Goal: Find contact information: Find contact information

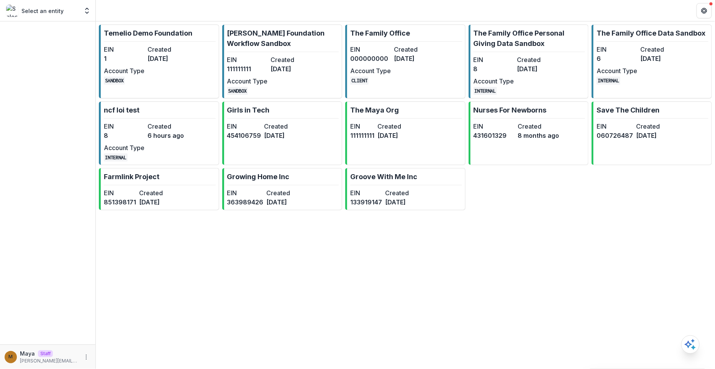
click at [153, 3] on header at bounding box center [405, 10] width 619 height 21
click at [147, 52] on div "EIN 1 Created 3 years ago Account Type SANDBOX" at bounding box center [146, 65] width 84 height 40
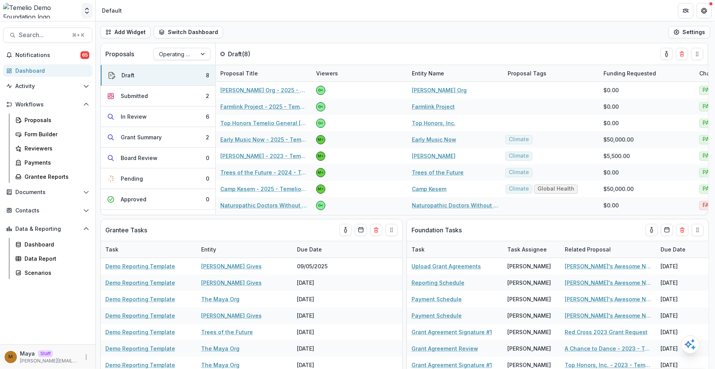
click at [85, 13] on icon "Open entity switcher" at bounding box center [87, 11] width 8 height 8
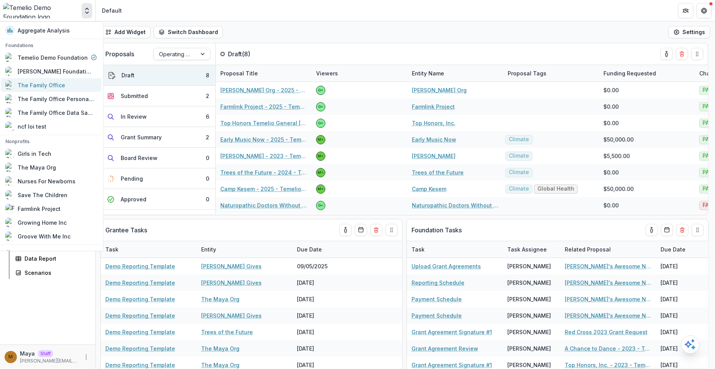
click at [47, 87] on div "The Family Office" at bounding box center [42, 85] width 48 height 8
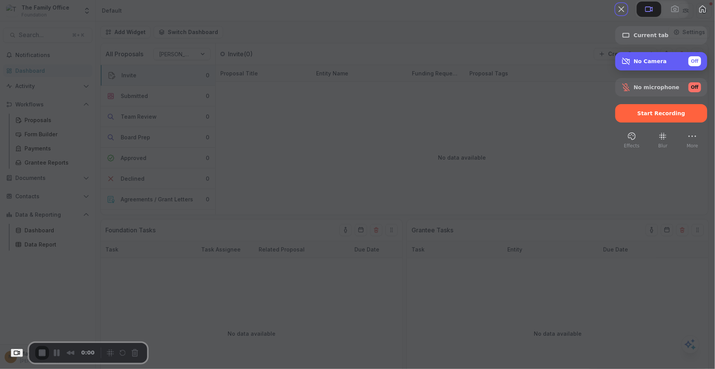
click at [636, 64] on span "No Camera" at bounding box center [650, 61] width 33 height 6
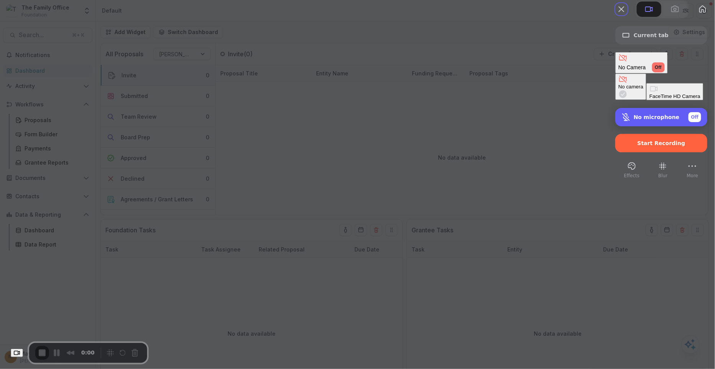
click at [634, 114] on span "No microphone" at bounding box center [657, 117] width 46 height 6
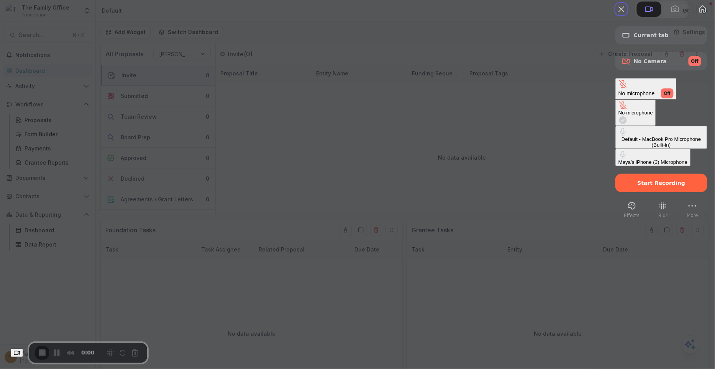
click at [616, 126] on \(Built-in\) "Default - MacBook Pro Microphone (Built-in)" at bounding box center [662, 137] width 92 height 23
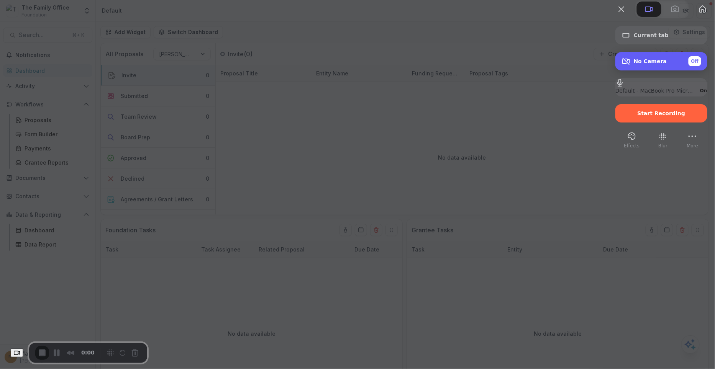
click at [634, 64] on span "No Camera" at bounding box center [650, 61] width 33 height 6
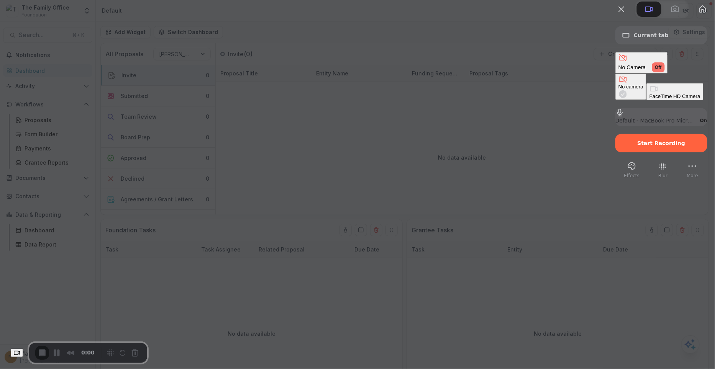
click at [647, 99] on Camera "FaceTime HD Camera" at bounding box center [675, 91] width 57 height 17
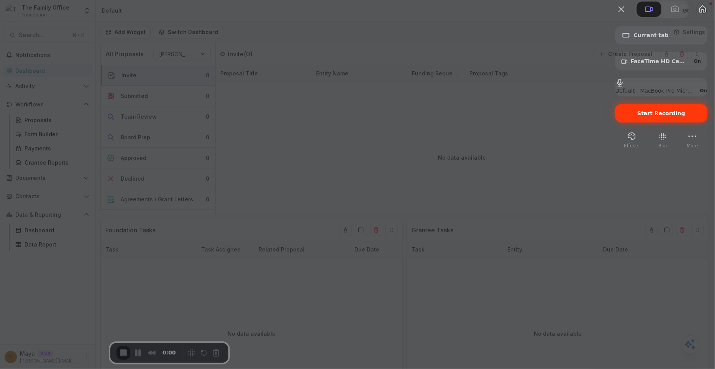
click at [672, 117] on span "Start Recording" at bounding box center [662, 113] width 48 height 6
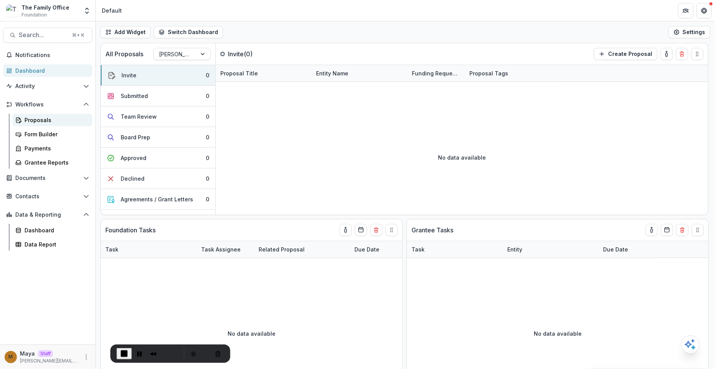
click at [49, 119] on div "Proposals" at bounding box center [56, 120] width 62 height 8
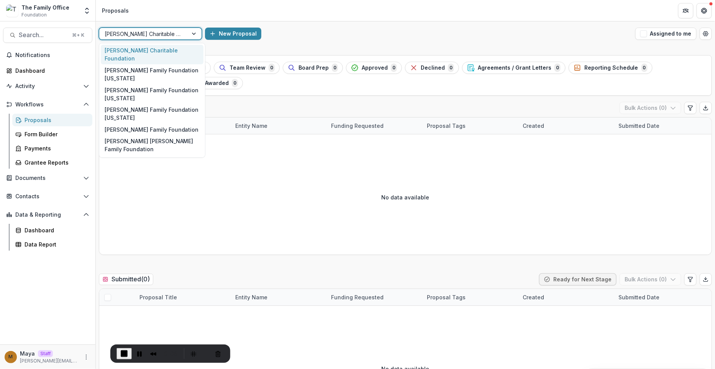
click at [139, 34] on div at bounding box center [144, 34] width 78 height 10
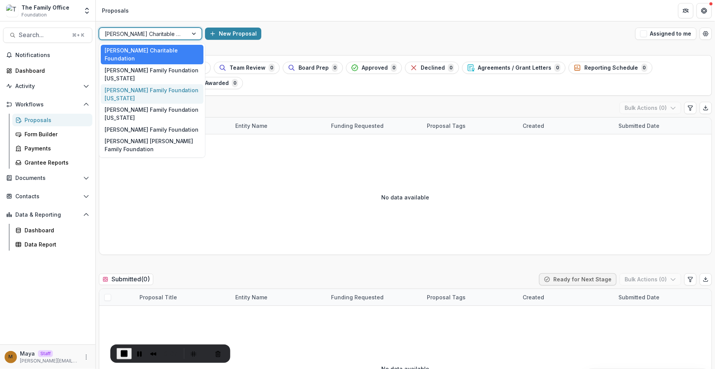
click at [156, 84] on div "Dugas Family Foundation Texas" at bounding box center [152, 94] width 103 height 20
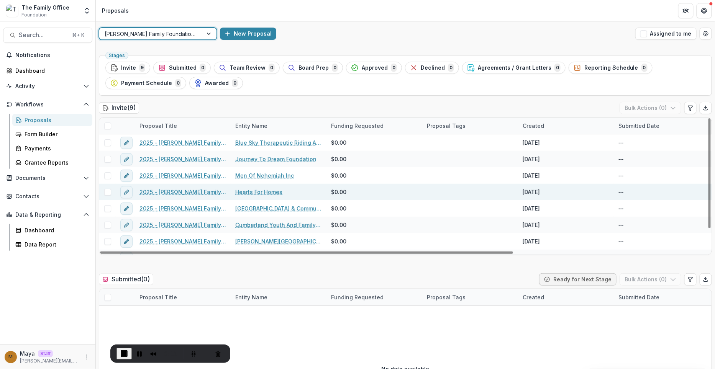
click at [177, 190] on link "2025 - [PERSON_NAME] Family Foundation [US_STATE] Online Grant Application" at bounding box center [183, 192] width 87 height 8
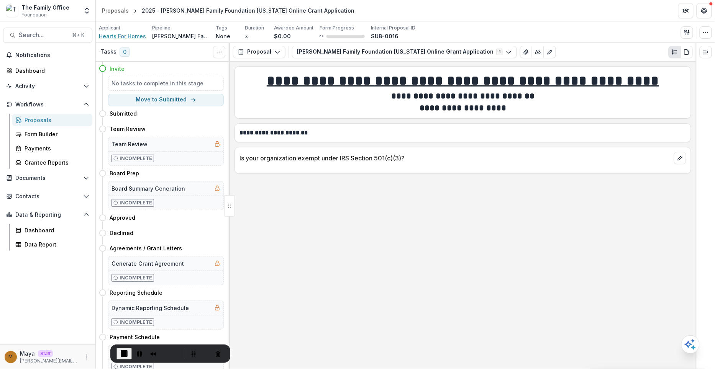
click at [117, 37] on span "Hearts For Homes" at bounding box center [122, 36] width 47 height 8
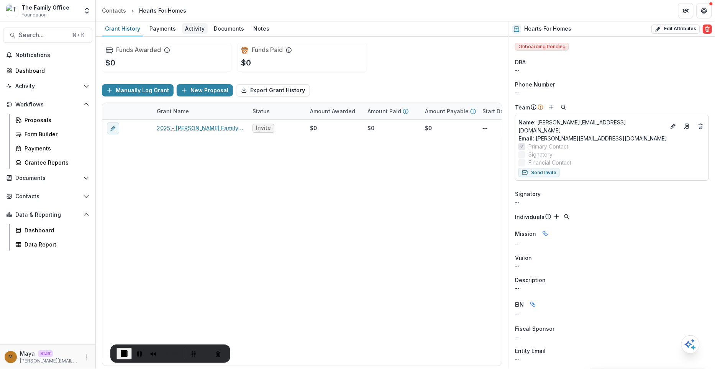
click at [196, 27] on div "Activity" at bounding box center [195, 28] width 26 height 11
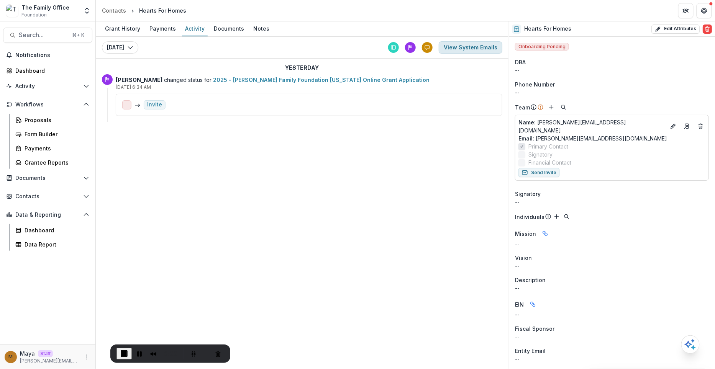
click at [478, 47] on button "View System Emails" at bounding box center [471, 47] width 64 height 12
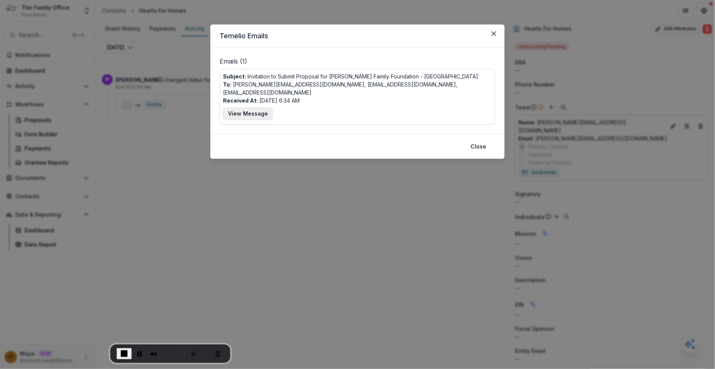
click at [258, 108] on button "View Message" at bounding box center [248, 114] width 50 height 12
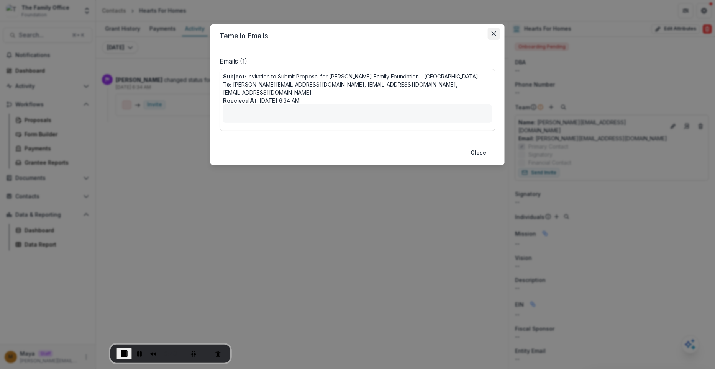
click at [493, 35] on icon "Close" at bounding box center [494, 33] width 5 height 5
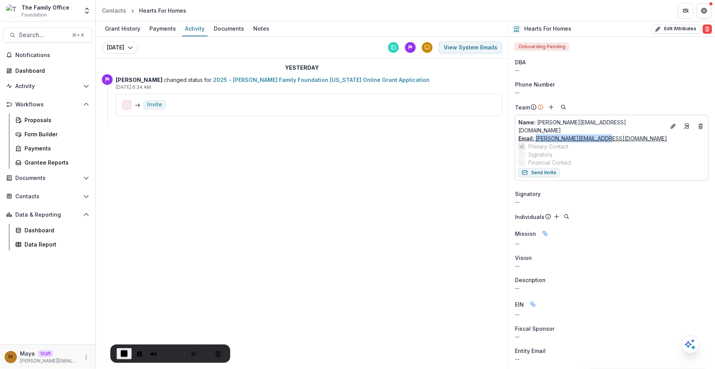
drag, startPoint x: 609, startPoint y: 135, endPoint x: 537, endPoint y: 134, distance: 72.8
click at [537, 135] on div "Email: [PERSON_NAME][EMAIL_ADDRESS][DOMAIN_NAME]" at bounding box center [612, 139] width 187 height 8
click at [120, 355] on span "End Recording" at bounding box center [124, 354] width 9 height 9
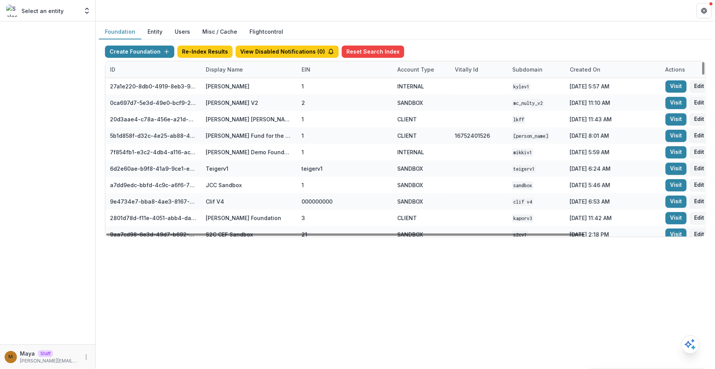
click at [223, 76] on div "Display Name" at bounding box center [249, 69] width 96 height 16
click at [221, 87] on input at bounding box center [248, 86] width 92 height 12
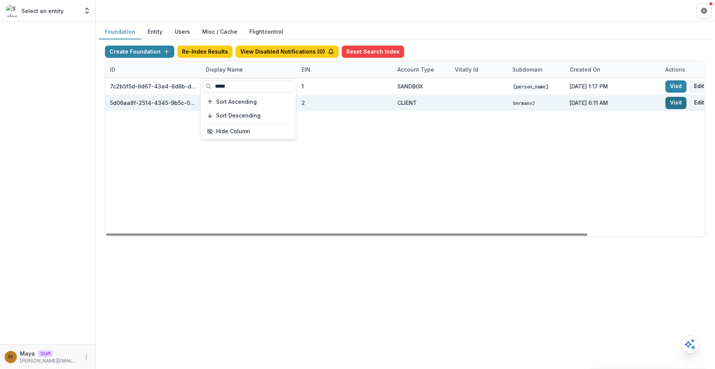
type input "*****"
click at [669, 99] on link "Visit" at bounding box center [676, 103] width 21 height 12
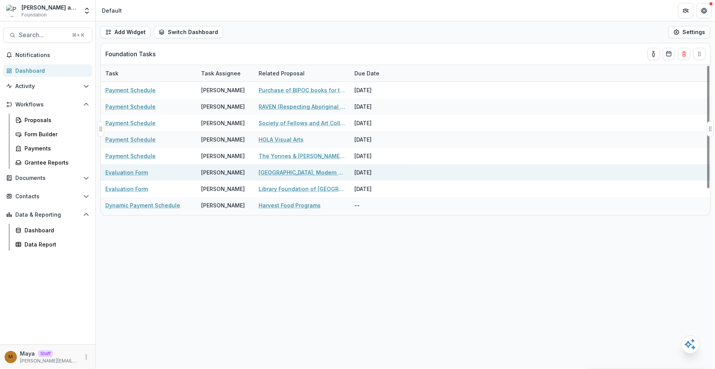
click at [130, 175] on link "Evaluation Form" at bounding box center [126, 173] width 43 height 8
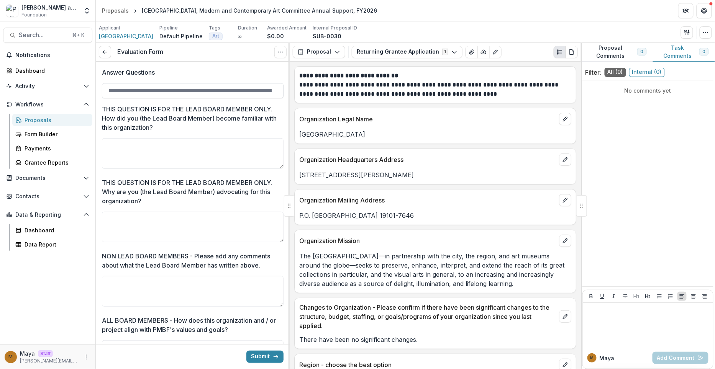
click at [235, 83] on input "Answer Questions" at bounding box center [193, 90] width 182 height 15
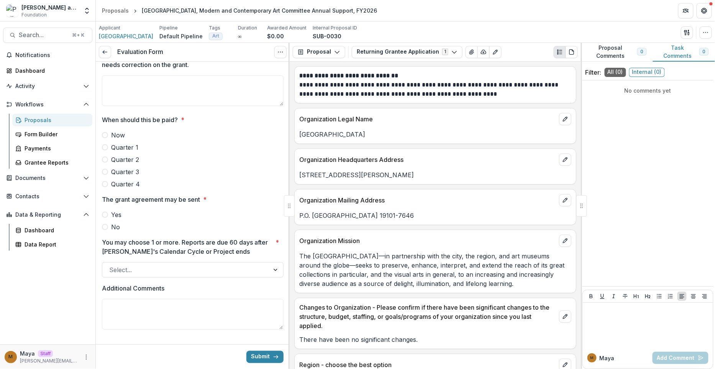
scroll to position [571, 0]
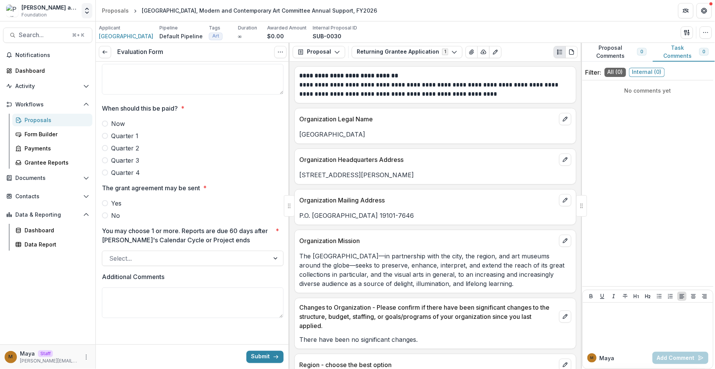
click at [89, 9] on icon "Open entity switcher" at bounding box center [87, 11] width 8 height 8
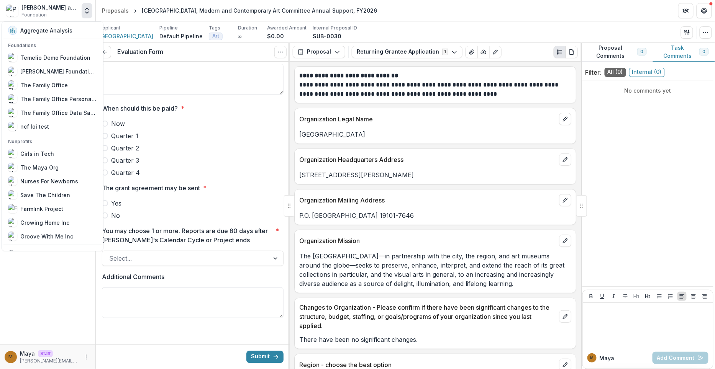
scroll to position [9, 0]
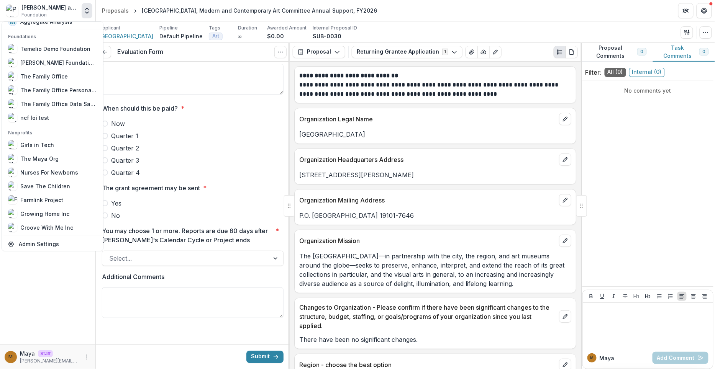
click at [45, 250] on div "Aggregate Analysis Foundations Temelio Demo Foundation [PERSON_NAME] Foundation…" at bounding box center [53, 136] width 102 height 230
click at [43, 244] on link "Admin Settings" at bounding box center [52, 244] width 98 height 13
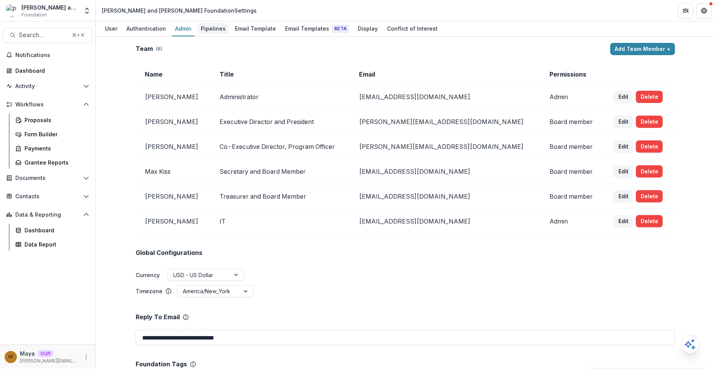
click at [211, 31] on div "Pipelines" at bounding box center [213, 28] width 31 height 11
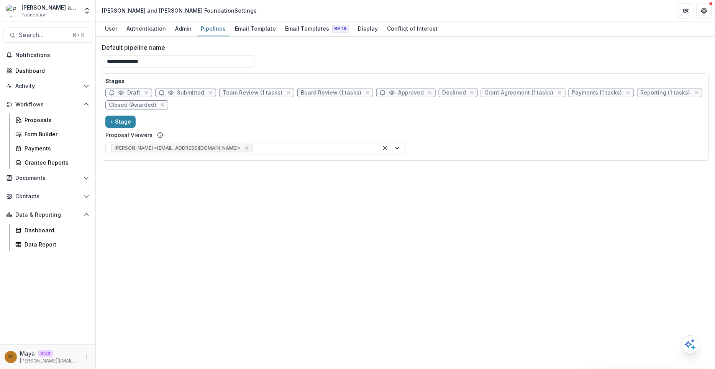
click at [251, 91] on span "Team Review (1 tasks)" at bounding box center [253, 93] width 60 height 7
select select "******"
select select "*****"
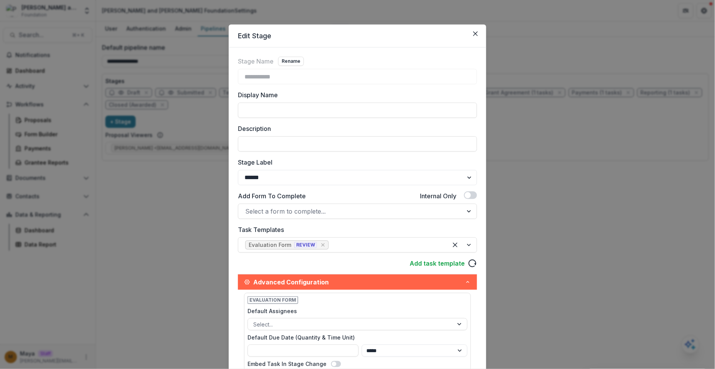
click at [197, 185] on div "**********" at bounding box center [357, 184] width 715 height 369
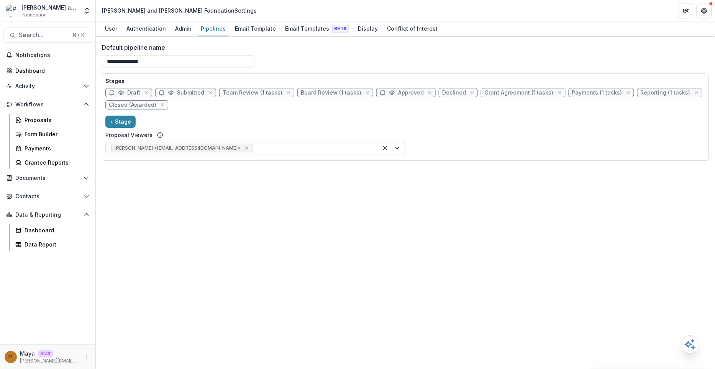
click at [308, 96] on span "Board Review (1 tasks)" at bounding box center [335, 92] width 76 height 9
click at [309, 92] on span "Board Review (1 tasks)" at bounding box center [331, 93] width 61 height 7
select select "*******"
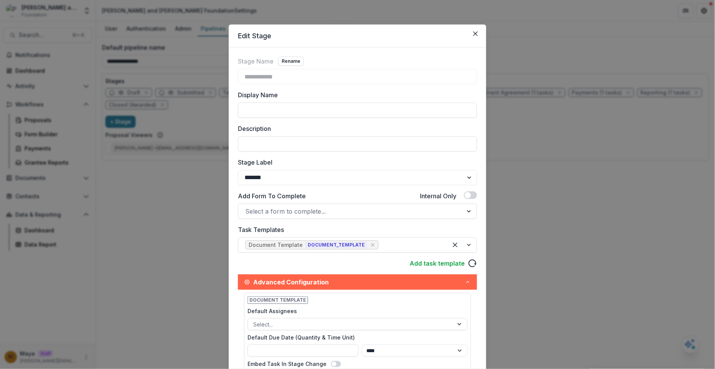
click at [165, 286] on div "**********" at bounding box center [357, 184] width 715 height 369
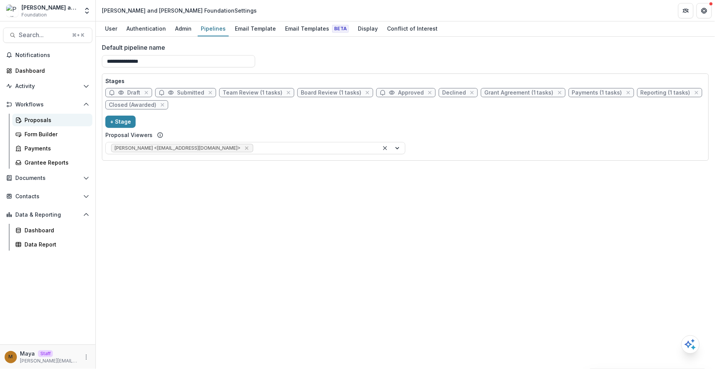
click at [47, 122] on div "Proposals" at bounding box center [56, 120] width 62 height 8
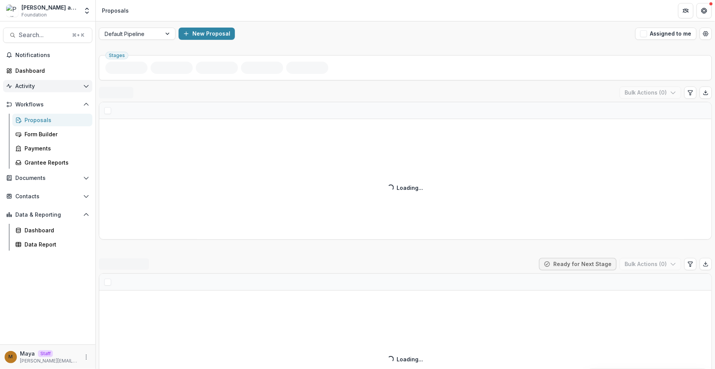
click at [37, 81] on button "Activity" at bounding box center [47, 86] width 89 height 12
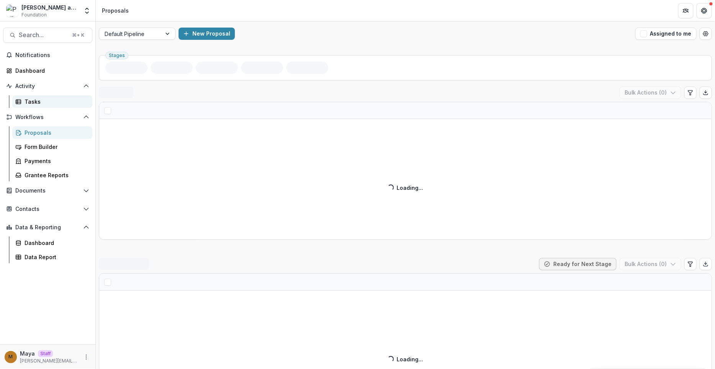
click at [36, 97] on link "Tasks" at bounding box center [52, 101] width 80 height 13
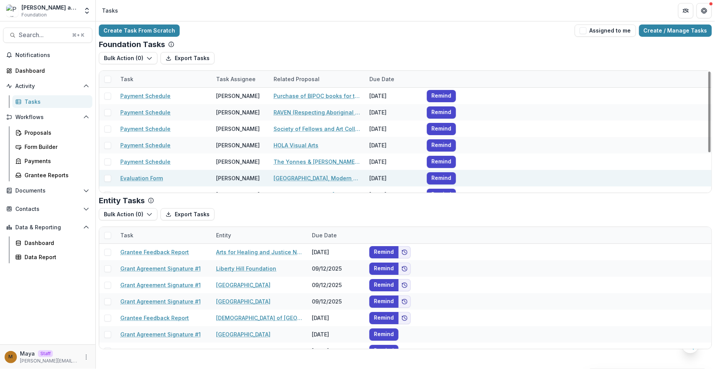
click at [135, 176] on link "Evaluation Form" at bounding box center [141, 178] width 43 height 8
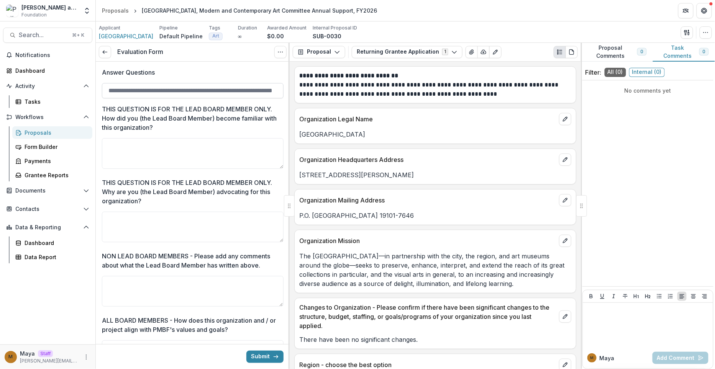
click at [166, 92] on input "Answer Questions" at bounding box center [193, 90] width 182 height 15
click at [194, 131] on p "THIS QUESTION IS FOR THE LEAD BOARD MEMBER ONLY. How did you (the Lead Board Me…" at bounding box center [190, 119] width 177 height 28
click at [194, 138] on textarea "THIS QUESTION IS FOR THE LEAD BOARD MEMBER ONLY. How did you (the Lead Board Me…" at bounding box center [193, 153] width 182 height 31
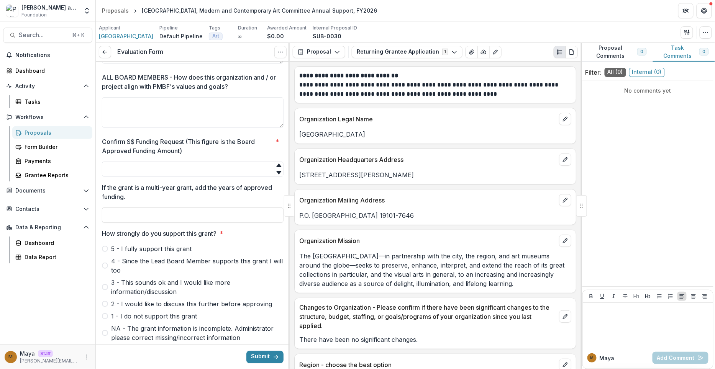
scroll to position [243, 0]
click at [86, 10] on icon "Open entity switcher" at bounding box center [87, 11] width 8 height 8
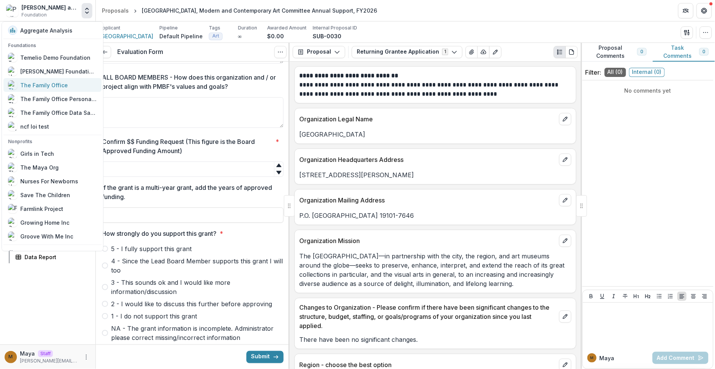
click at [59, 80] on div "The Family Office" at bounding box center [38, 84] width 60 height 9
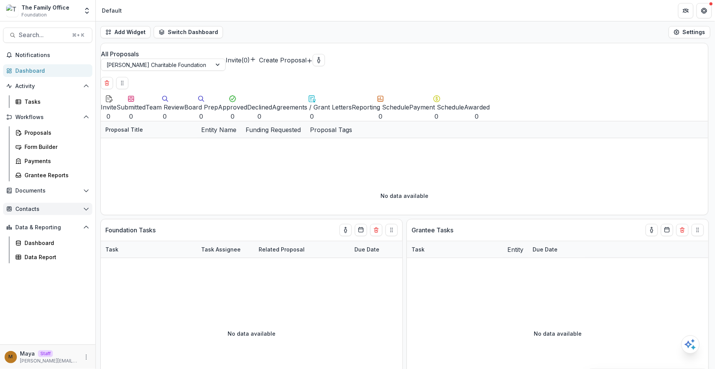
click at [25, 209] on span "Contacts" at bounding box center [47, 209] width 65 height 7
click at [26, 228] on div "Grantees" at bounding box center [56, 225] width 62 height 8
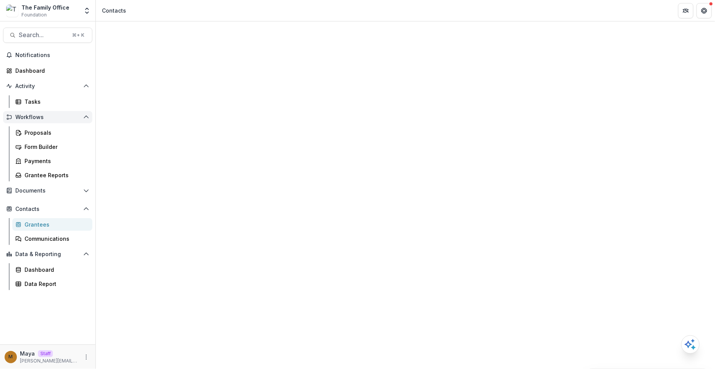
click at [22, 116] on span "Workflows" at bounding box center [47, 117] width 65 height 7
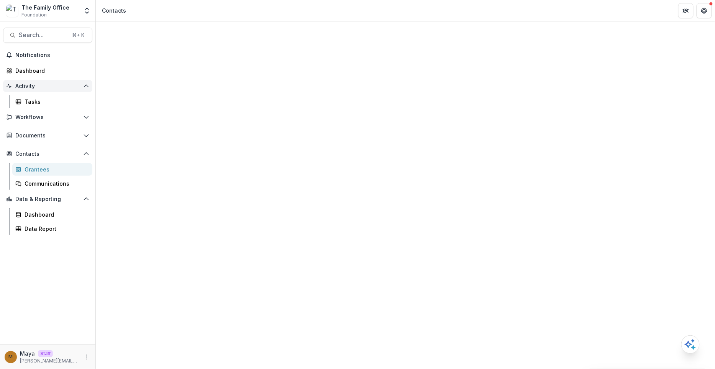
click at [26, 84] on span "Activity" at bounding box center [47, 86] width 65 height 7
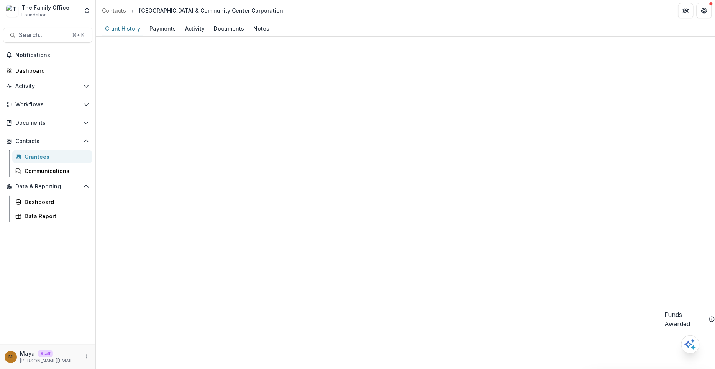
drag, startPoint x: 604, startPoint y: 137, endPoint x: 537, endPoint y: 136, distance: 66.7
copy link "[EMAIL_ADDRESS][DOMAIN_NAME]"
click at [43, 159] on div "Grantees" at bounding box center [56, 157] width 62 height 8
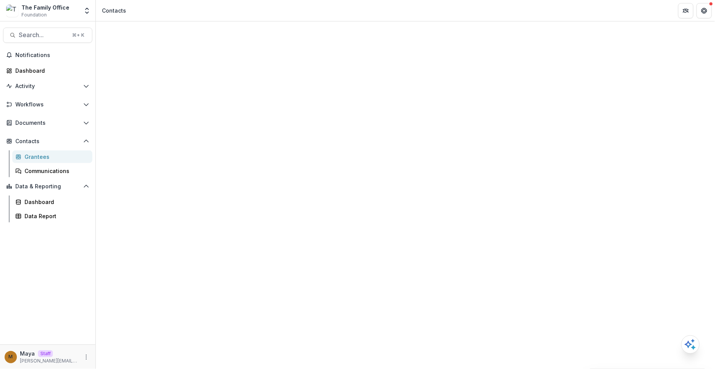
drag, startPoint x: 228, startPoint y: 224, endPoint x: 127, endPoint y: 123, distance: 142.6
copy div "Cumberland Youth And Family Services $0 Blue Sky Therapeutic Riding And Respite…"
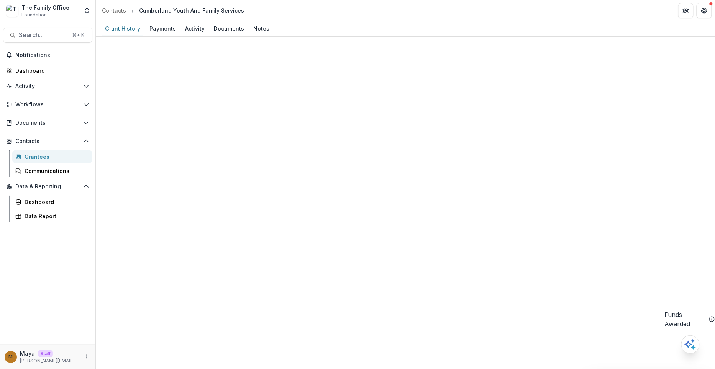
drag, startPoint x: 636, startPoint y: 134, endPoint x: 537, endPoint y: 135, distance: 99.3
copy link "[EMAIL_ADDRESS][DOMAIN_NAME]"
click at [117, 8] on div "Contacts" at bounding box center [114, 11] width 24 height 8
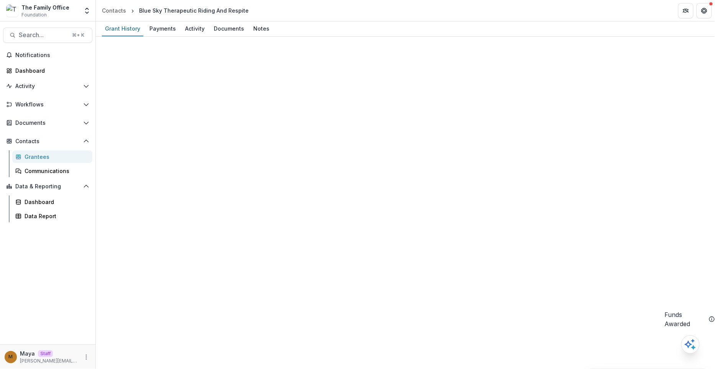
drag, startPoint x: 607, startPoint y: 136, endPoint x: 536, endPoint y: 136, distance: 70.9
copy link "[PERSON_NAME][EMAIL_ADDRESS][DOMAIN_NAME]"
click at [121, 9] on div "Contacts" at bounding box center [114, 11] width 24 height 8
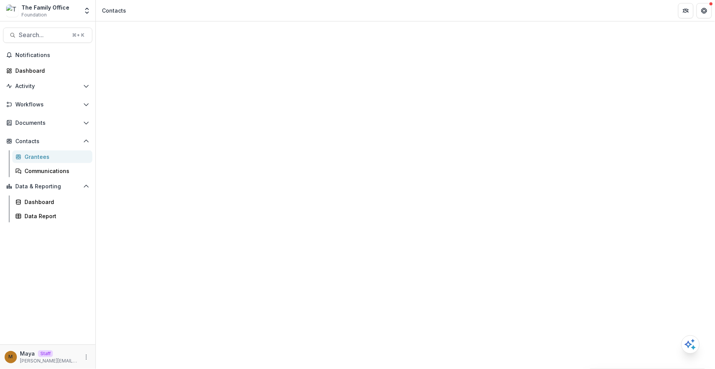
drag, startPoint x: 613, startPoint y: 135, endPoint x: 535, endPoint y: 135, distance: 77.4
copy link "[EMAIL_ADDRESS][DOMAIN_NAME]"
click at [114, 12] on div "Contacts" at bounding box center [114, 11] width 24 height 8
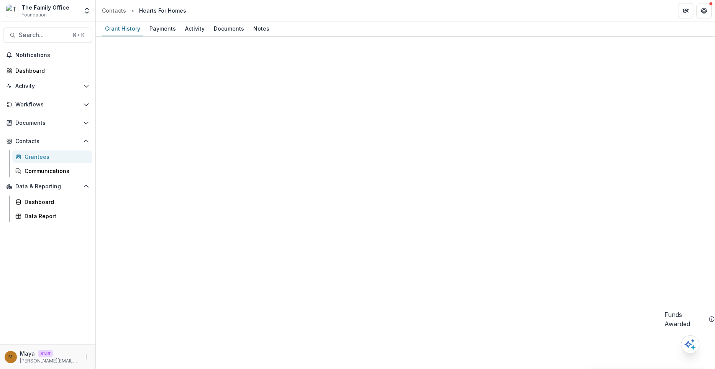
drag, startPoint x: 613, startPoint y: 132, endPoint x: 536, endPoint y: 134, distance: 76.7
copy link "[PERSON_NAME][EMAIL_ADDRESS][DOMAIN_NAME]"
click at [114, 7] on div "Contacts" at bounding box center [114, 11] width 24 height 8
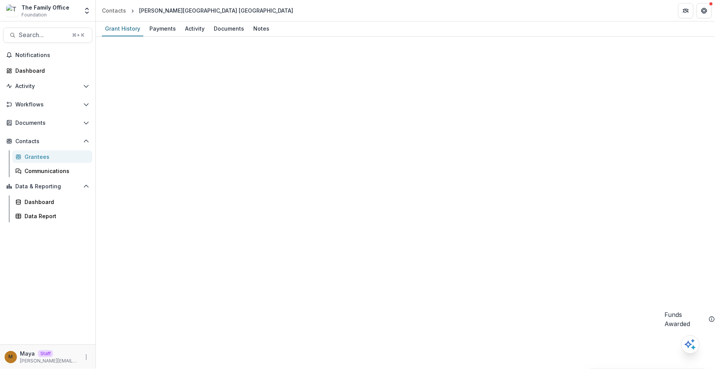
drag, startPoint x: 613, startPoint y: 135, endPoint x: 534, endPoint y: 137, distance: 78.2
copy link "[PERSON_NAME][EMAIL_ADDRESS][PERSON_NAME][DOMAIN_NAME]"
click at [118, 7] on div "Contacts" at bounding box center [114, 11] width 24 height 8
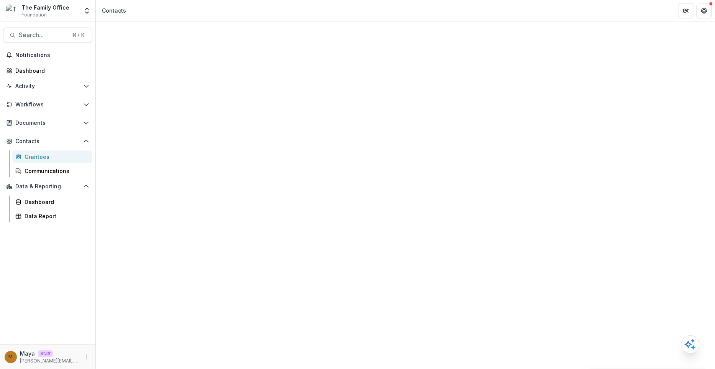
drag, startPoint x: 630, startPoint y: 140, endPoint x: 535, endPoint y: 135, distance: 95.2
copy div "[EMAIL_ADDRESS][DOMAIN_NAME] Primary Contact"
click at [117, 5] on link "Contacts" at bounding box center [114, 10] width 30 height 11
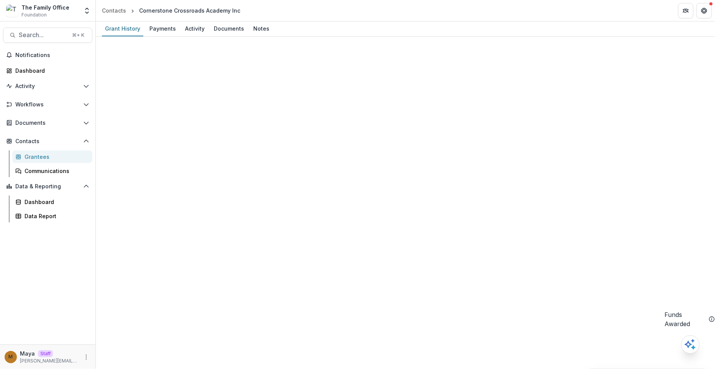
drag, startPoint x: 632, startPoint y: 135, endPoint x: 537, endPoint y: 136, distance: 95.1
copy link "[PERSON_NAME][EMAIL_ADDRESS][DOMAIN_NAME]"
